Goal: Browse casually

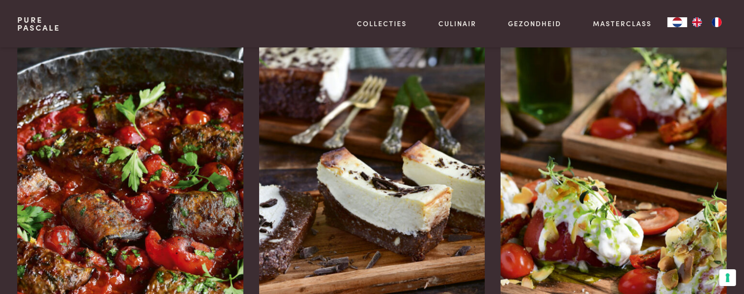
scroll to position [1383, 0]
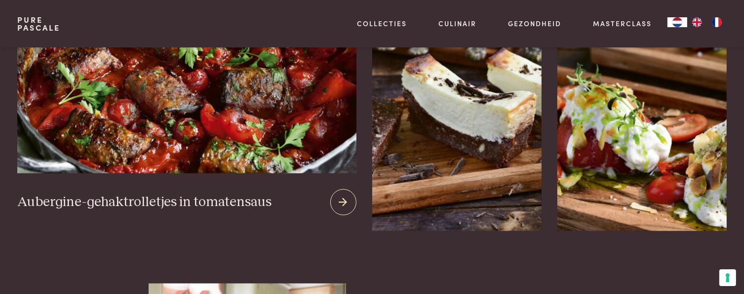
click at [142, 112] on img at bounding box center [186, 54] width 339 height 239
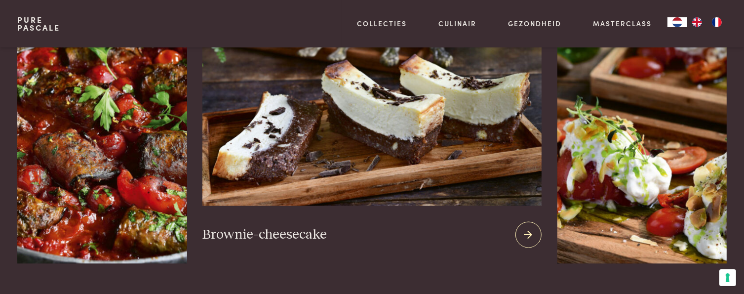
scroll to position [1333, 0]
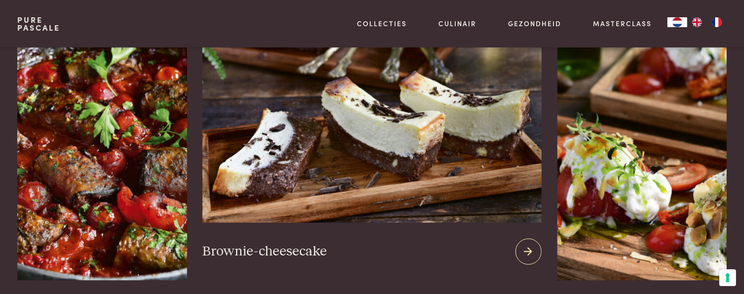
click at [385, 108] on img at bounding box center [371, 103] width 339 height 239
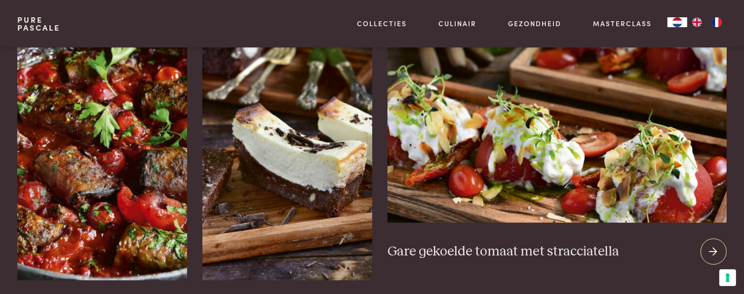
click at [507, 148] on img at bounding box center [557, 103] width 339 height 239
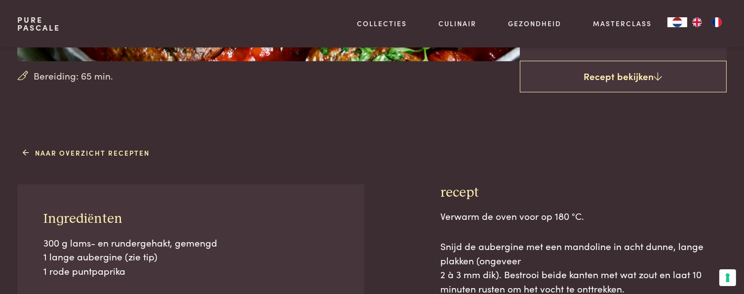
scroll to position [346, 0]
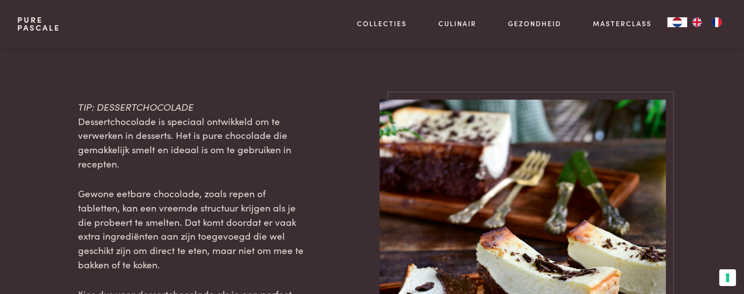
scroll to position [1037, 0]
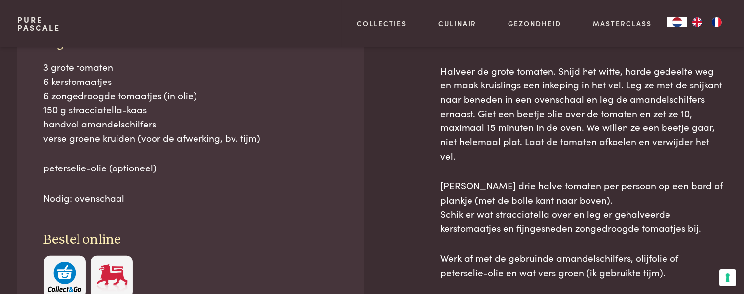
scroll to position [494, 0]
